Goal: Communication & Community: Answer question/provide support

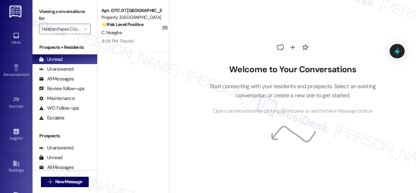
click at [141, 37] on div "4:09 PM: Thanks! 4:09 PM: Thanks!" at bounding box center [131, 41] width 61 height 8
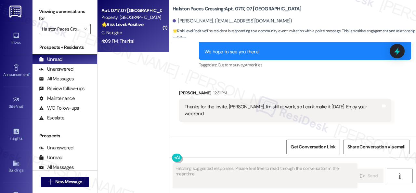
scroll to position [1656, 0]
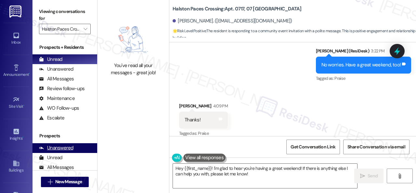
drag, startPoint x: 251, startPoint y: 176, endPoint x: 86, endPoint y: 149, distance: 166.4
click at [104, 149] on div "You've read all your messages - great job! [GEOGRAPHIC_DATA]: Apt. 0717, 07 [GE…" at bounding box center [257, 96] width 319 height 193
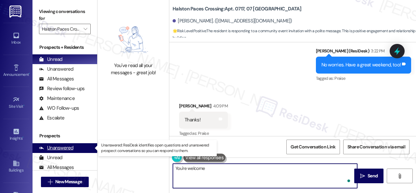
type textarea "You're welcome!"
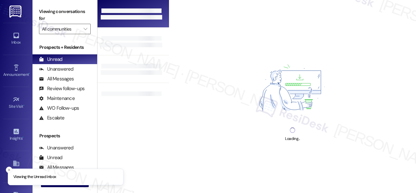
type input "Halston Paces Crossing"
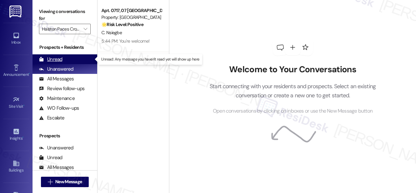
click at [56, 58] on div "Unread" at bounding box center [50, 59] width 23 height 7
